Goal: Task Accomplishment & Management: Manage account settings

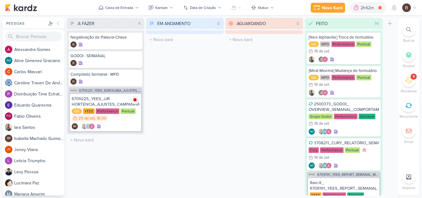
click at [414, 81] on div "4" at bounding box center [409, 81] width 14 height 14
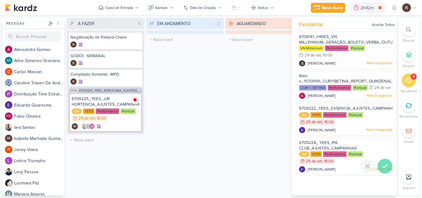
click at [387, 173] on div at bounding box center [385, 166] width 15 height 15
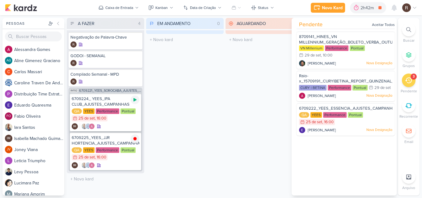
click at [135, 100] on icon at bounding box center [135, 99] width 3 height 3
click at [115, 107] on div "6709224_ YEES_IPA CLUB_AJUSTES_CAMPANHAS" at bounding box center [106, 101] width 68 height 11
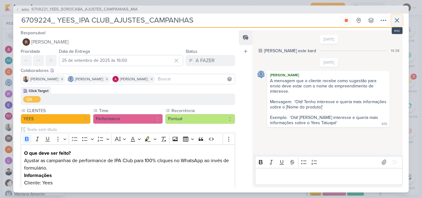
click at [398, 23] on icon at bounding box center [396, 20] width 7 height 7
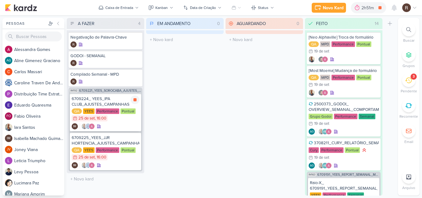
click at [104, 105] on div "6709224_ YEES_IPA CLUB_AJUSTES_CAMPANHAS" at bounding box center [106, 101] width 68 height 11
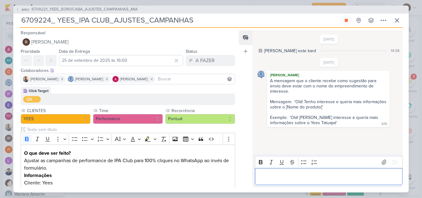
click at [275, 176] on p "Editor editing area: main" at bounding box center [328, 176] width 141 height 7
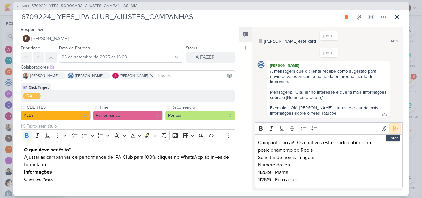
click at [394, 128] on icon at bounding box center [395, 128] width 6 height 6
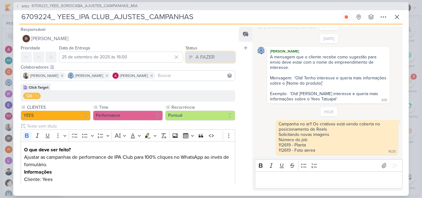
click at [218, 57] on button "A FAZER" at bounding box center [210, 57] width 49 height 11
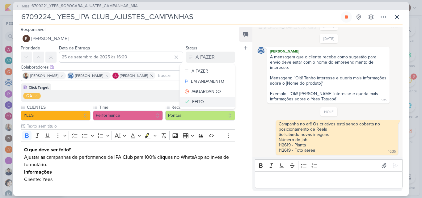
click at [203, 100] on button "FEITO" at bounding box center [207, 102] width 55 height 10
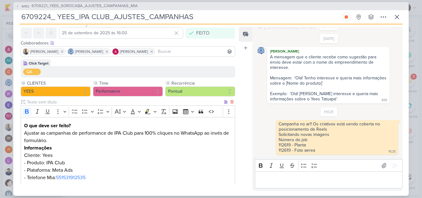
scroll to position [112, 0]
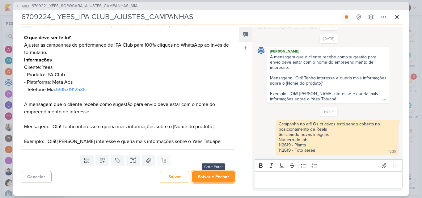
click at [218, 176] on button "Salvar e Fechar" at bounding box center [213, 176] width 43 height 11
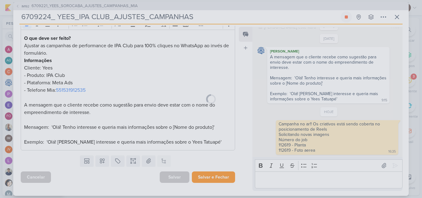
scroll to position [112, 0]
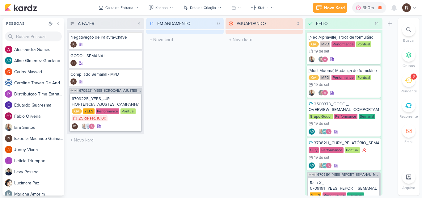
click at [406, 78] on icon at bounding box center [408, 80] width 7 height 7
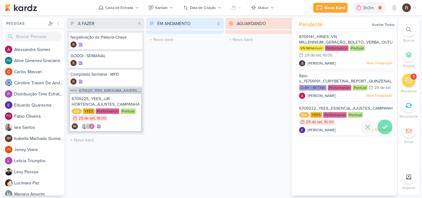
click at [384, 131] on icon at bounding box center [384, 126] width 7 height 7
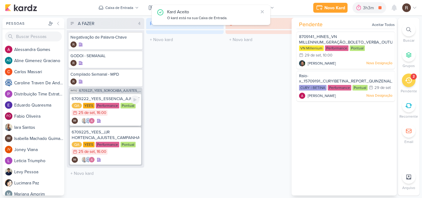
click at [110, 109] on div "QA [GEOGRAPHIC_DATA] Performance Pontual 25/9 25 de set , 16:00" at bounding box center [106, 110] width 68 height 14
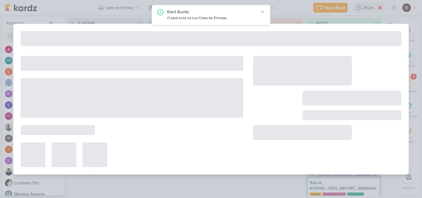
type input "6709222_YEES_ESSENCIA_AJUSTES_CAMPANHAS"
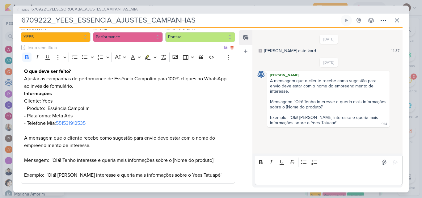
scroll to position [93, 0]
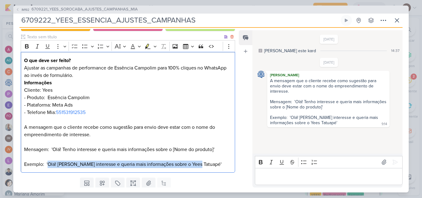
drag, startPoint x: 197, startPoint y: 166, endPoint x: 48, endPoint y: 164, distance: 149.0
click at [48, 164] on p "A mensagem que o cliente recebe como sugestão para envio deve estar com o nome …" at bounding box center [128, 146] width 208 height 45
copy p "Olá! Tenho interesse e queria mais informações sobre o Yees Tatuapé"
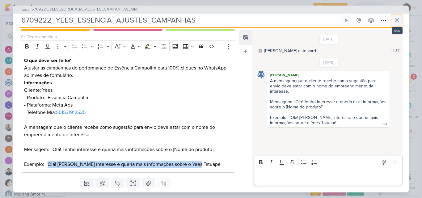
click at [395, 22] on icon at bounding box center [396, 20] width 7 height 7
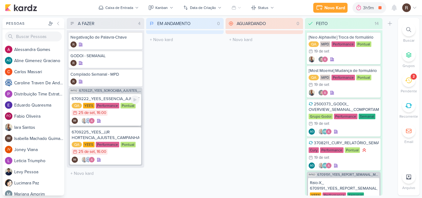
click at [108, 108] on div "Performance" at bounding box center [107, 106] width 23 height 6
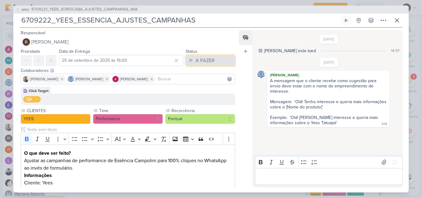
click at [199, 62] on div "A FAZER" at bounding box center [205, 60] width 19 height 7
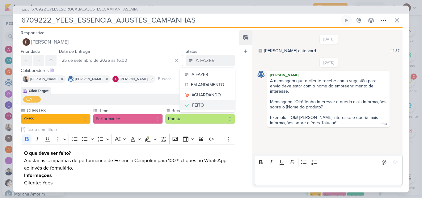
click at [204, 102] on button "FEITO" at bounding box center [207, 105] width 55 height 10
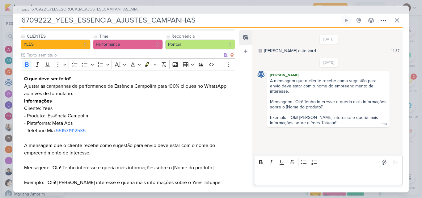
scroll to position [112, 0]
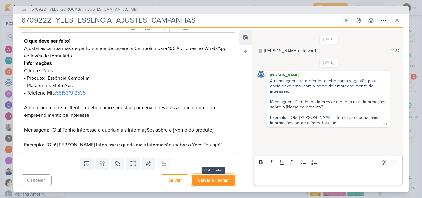
click at [217, 177] on button "Salvar e Fechar" at bounding box center [213, 180] width 43 height 11
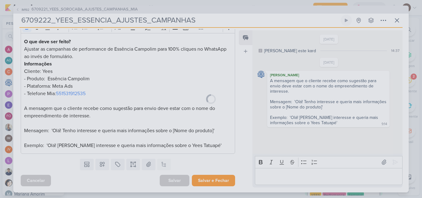
scroll to position [112, 0]
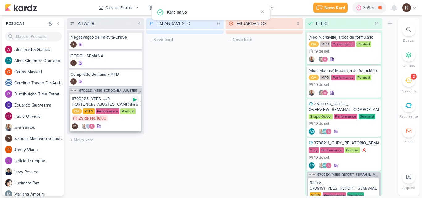
click at [134, 100] on icon at bounding box center [135, 99] width 3 height 3
click at [408, 80] on icon at bounding box center [408, 80] width 7 height 7
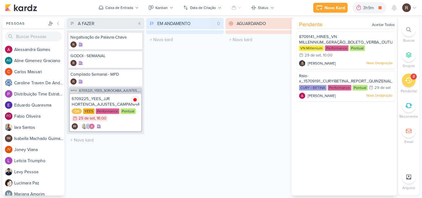
click at [262, 83] on div "AGUARDANDO 0 Mover Para Esquerda Mover Para Direita [GEOGRAPHIC_DATA] O título …" at bounding box center [265, 107] width 78 height 178
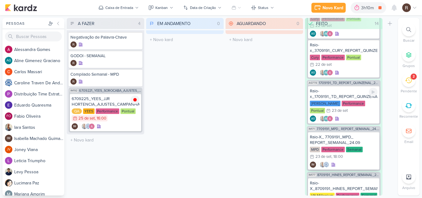
scroll to position [388, 0]
